Goal: Task Accomplishment & Management: Complete application form

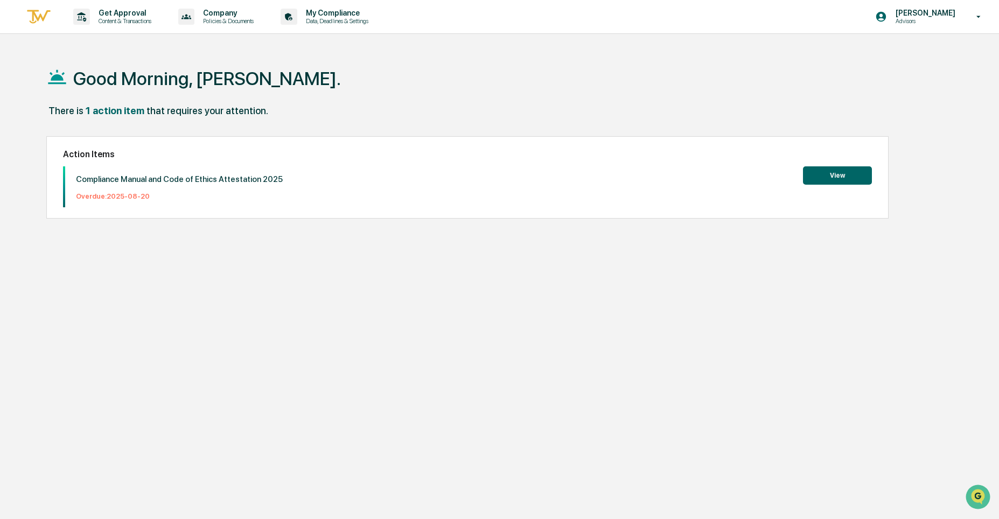
click at [833, 173] on button "View" at bounding box center [837, 175] width 69 height 18
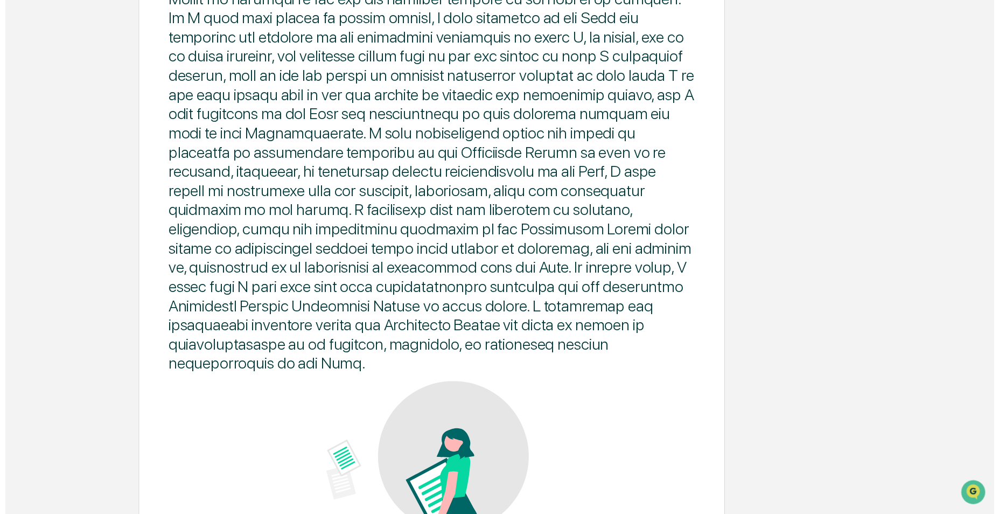
scroll to position [491, 0]
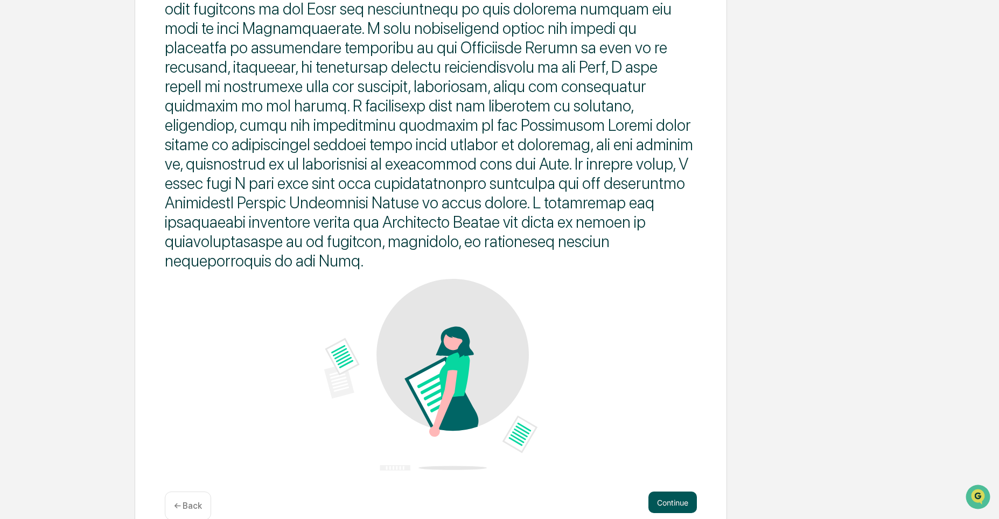
click at [673, 492] on button "Continue" at bounding box center [672, 503] width 48 height 22
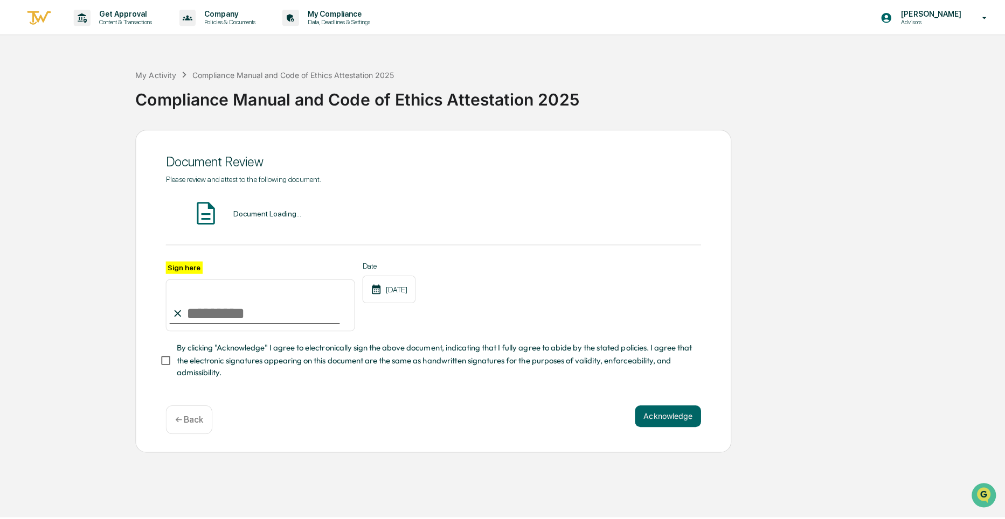
scroll to position [0, 0]
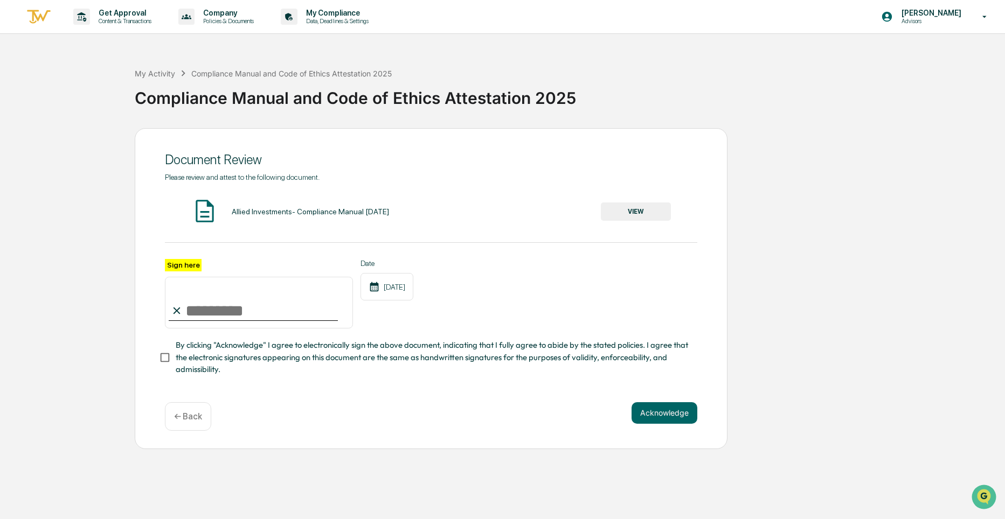
click at [209, 313] on input "Sign here" at bounding box center [259, 303] width 188 height 52
type input "**********"
click at [662, 418] on button "Acknowledge" at bounding box center [664, 413] width 66 height 22
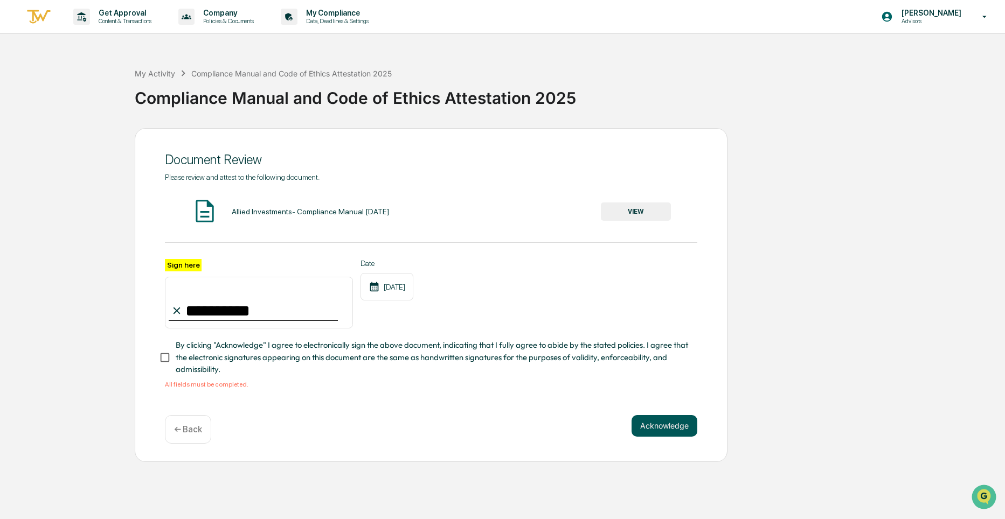
click at [653, 435] on button "Acknowledge" at bounding box center [664, 426] width 66 height 22
click at [655, 429] on button "Acknowledge" at bounding box center [664, 426] width 66 height 22
click at [671, 429] on button "Acknowledge" at bounding box center [664, 426] width 66 height 22
click at [638, 206] on button "VIEW" at bounding box center [636, 212] width 70 height 18
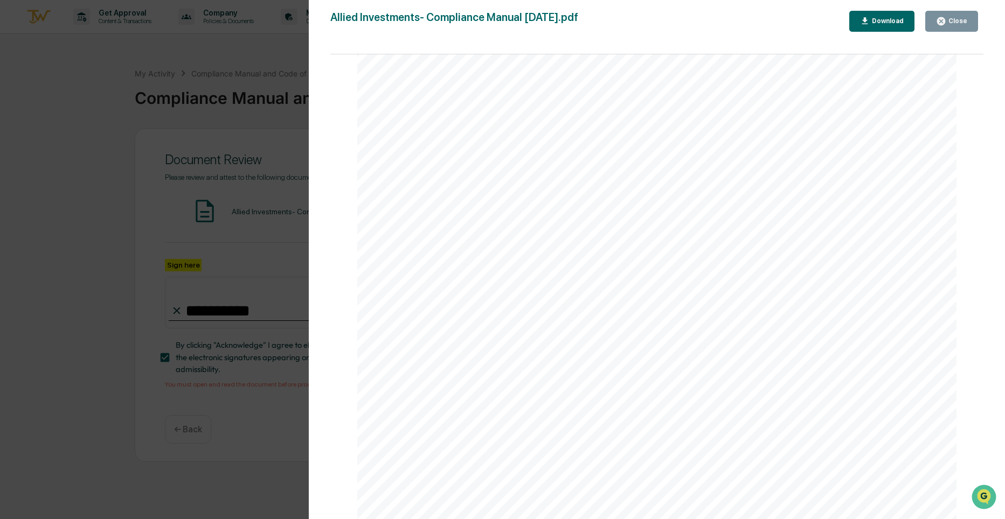
scroll to position [134085, 0]
click at [894, 19] on div "Download" at bounding box center [886, 21] width 34 height 8
click at [853, 148] on div at bounding box center [656, 466] width 599 height 775
click at [954, 20] on div "Close" at bounding box center [956, 21] width 21 height 8
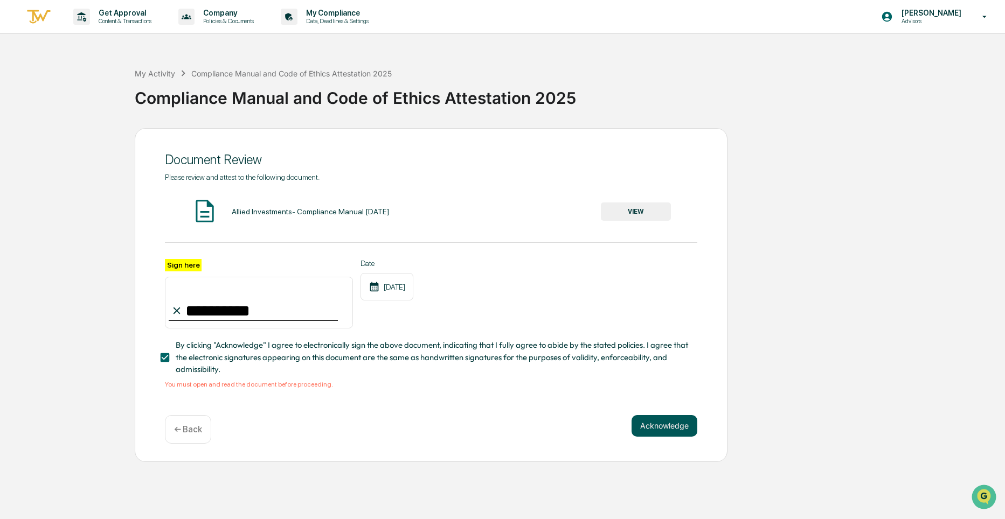
click at [668, 431] on button "Acknowledge" at bounding box center [664, 426] width 66 height 22
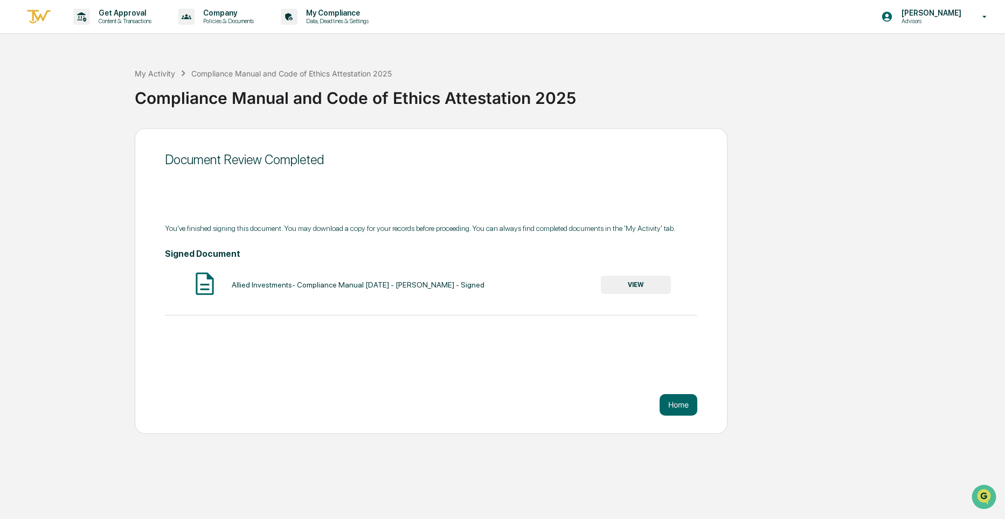
click at [640, 287] on button "VIEW" at bounding box center [636, 285] width 70 height 18
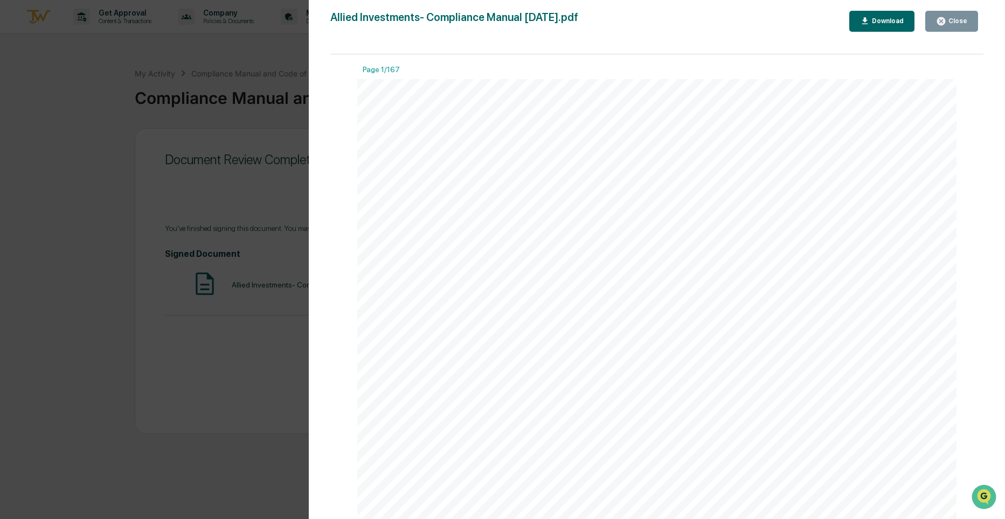
scroll to position [0, 0]
